Goal: Task Accomplishment & Management: Manage account settings

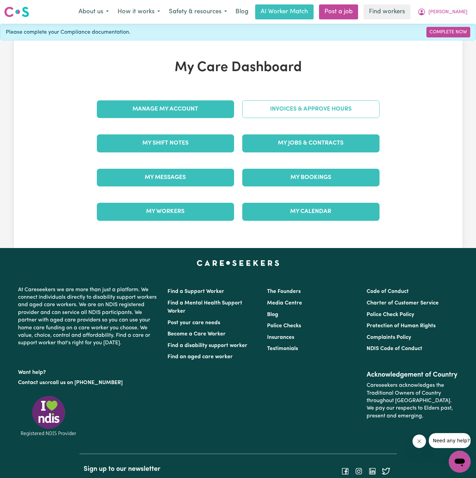
click at [338, 113] on link "Invoices & Approve Hours" at bounding box center [310, 109] width 137 height 18
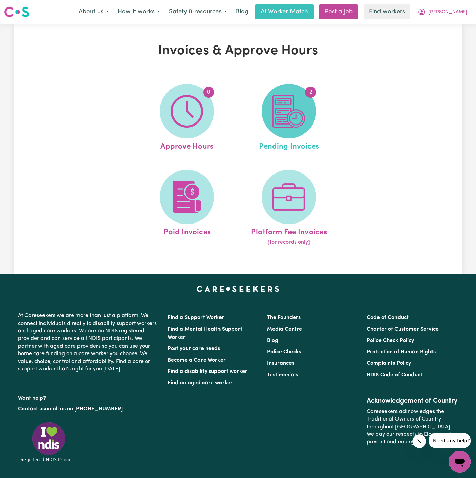
click at [307, 103] on span "2" at bounding box center [289, 111] width 54 height 54
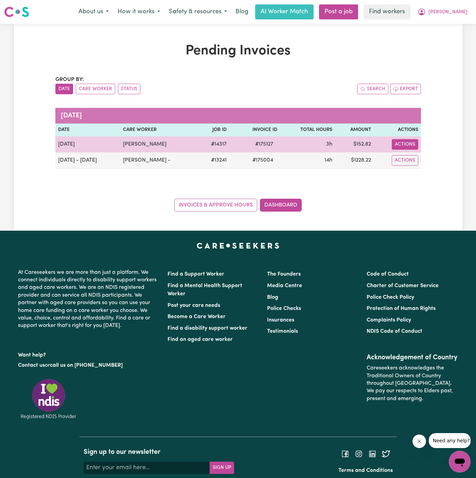
click at [404, 145] on button "Actions" at bounding box center [405, 144] width 27 height 11
click at [422, 157] on link "Download Invoice" at bounding box center [425, 160] width 62 height 14
click at [405, 145] on button "Actions" at bounding box center [405, 144] width 27 height 11
click at [413, 156] on link "Download Invoice" at bounding box center [425, 160] width 62 height 14
drag, startPoint x: 279, startPoint y: 144, endPoint x: 245, endPoint y: 144, distance: 34.3
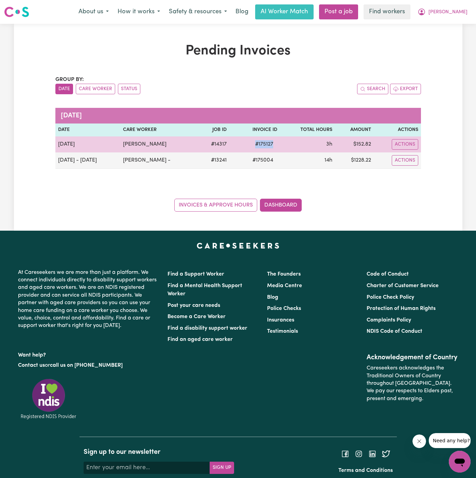
click at [245, 144] on tr "[DATE] [PERSON_NAME] # 14317 # 175127 3h $ 152.82 Actions Download Invoice Make…" at bounding box center [238, 144] width 366 height 16
copy span "# 175127"
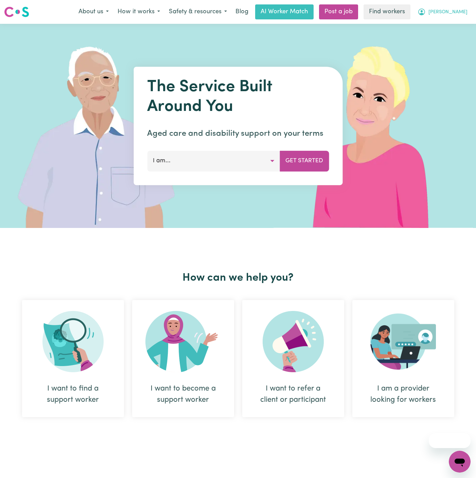
click at [457, 12] on span "[PERSON_NAME]" at bounding box center [448, 12] width 39 height 7
click at [457, 40] on link "Logout" at bounding box center [445, 39] width 54 height 13
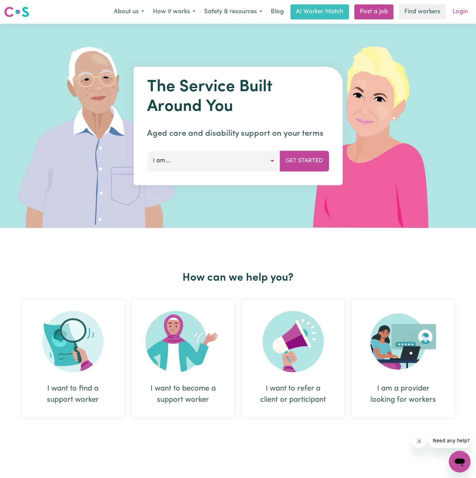
click at [460, 10] on link "Login" at bounding box center [460, 11] width 23 height 15
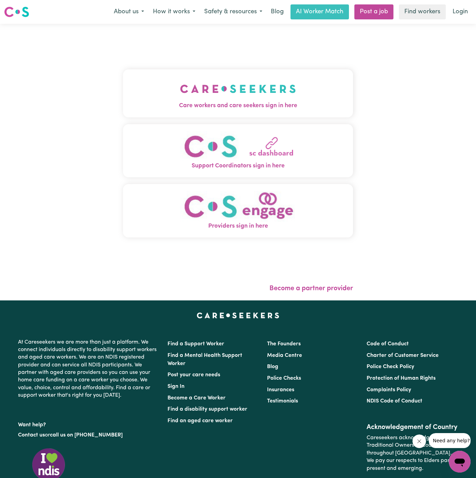
click at [268, 93] on img "Care workers and care seekers sign in here" at bounding box center [238, 88] width 116 height 25
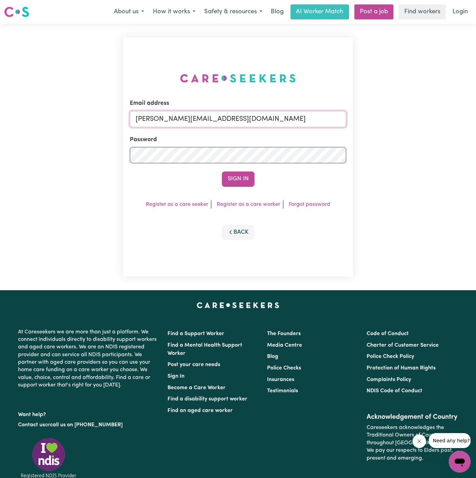
click at [278, 117] on input "dyan@careseekers.com.au" at bounding box center [238, 119] width 217 height 16
click at [113, 87] on div "Email address dyan@careseekers.com.au Password Sign In Register as a care seeke…" at bounding box center [238, 157] width 476 height 266
click at [239, 180] on button "Sign In" at bounding box center [238, 178] width 33 height 15
